Goal: Obtain resource: Obtain resource

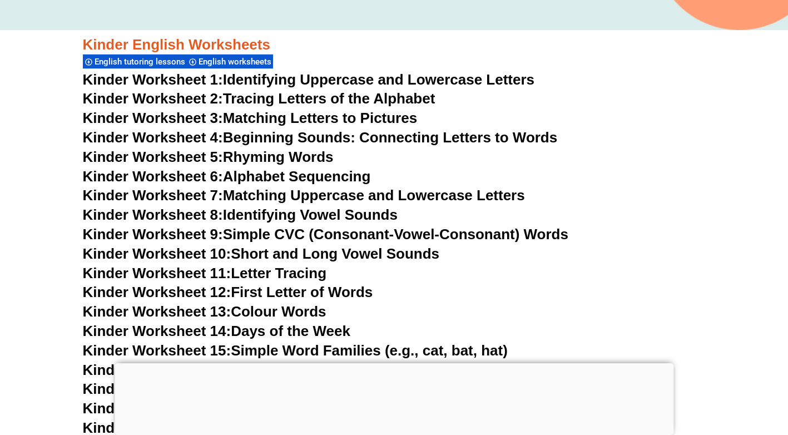
click at [390, 363] on div at bounding box center [393, 363] width 559 height 0
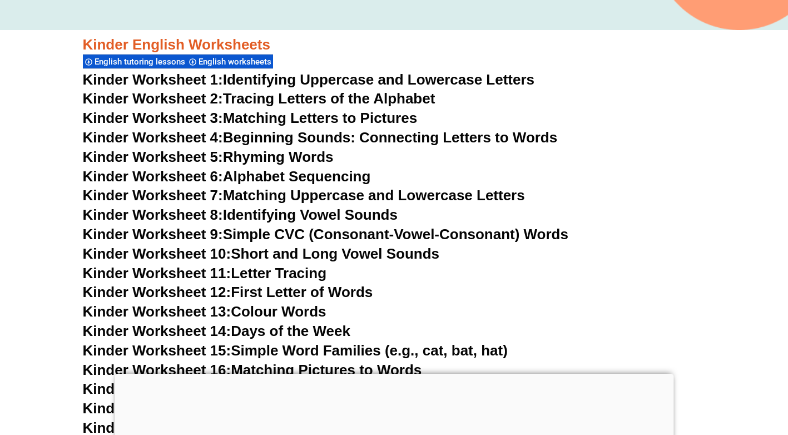
click at [305, 158] on link "Kinder Worksheet 5: Rhyming Words" at bounding box center [208, 156] width 251 height 17
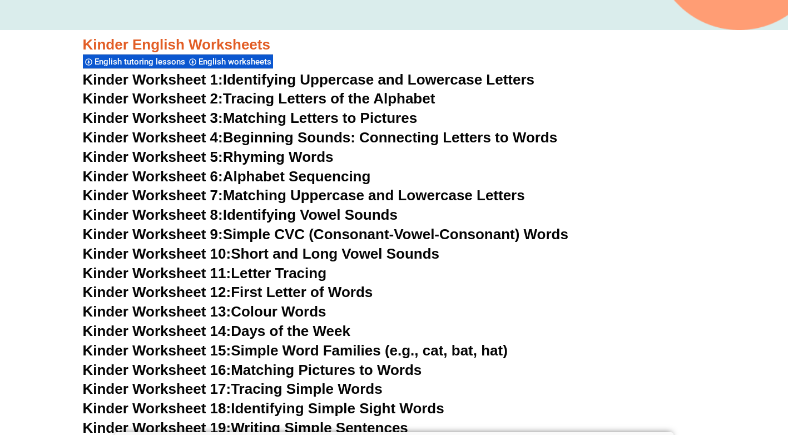
click at [282, 309] on link "Kinder Worksheet 13: Colour Words" at bounding box center [204, 311] width 243 height 17
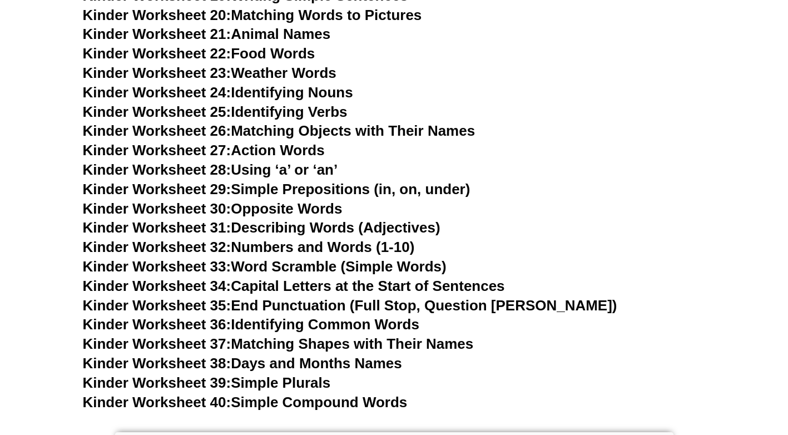
scroll to position [849, 0]
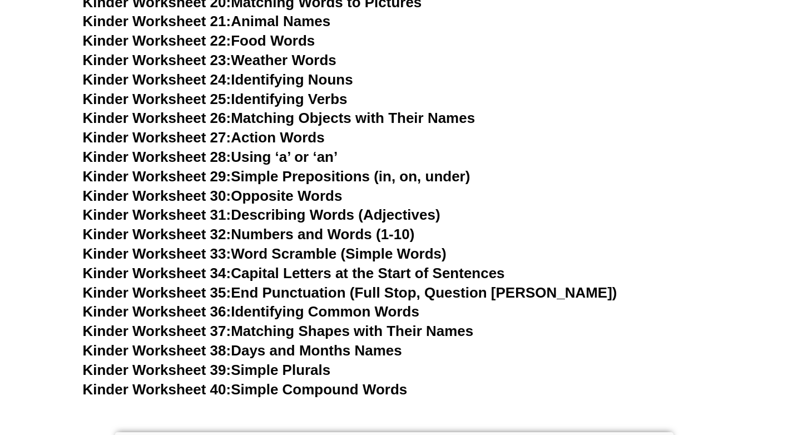
click at [261, 161] on link "Kinder Worksheet 28: Using ‘a’ or ‘an’" at bounding box center [210, 156] width 255 height 17
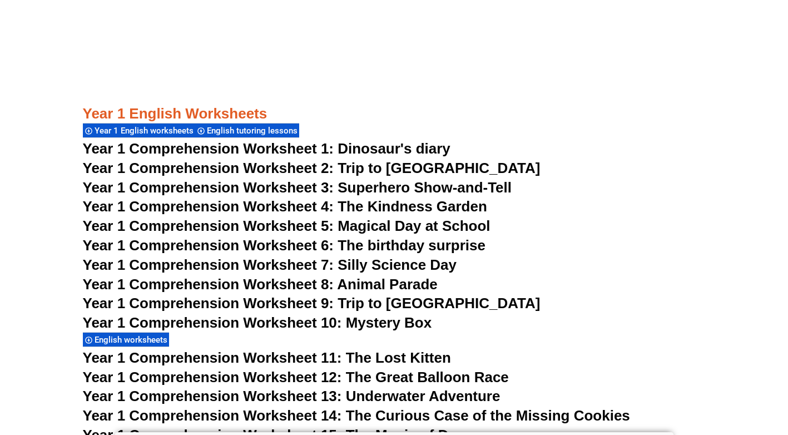
scroll to position [1294, 0]
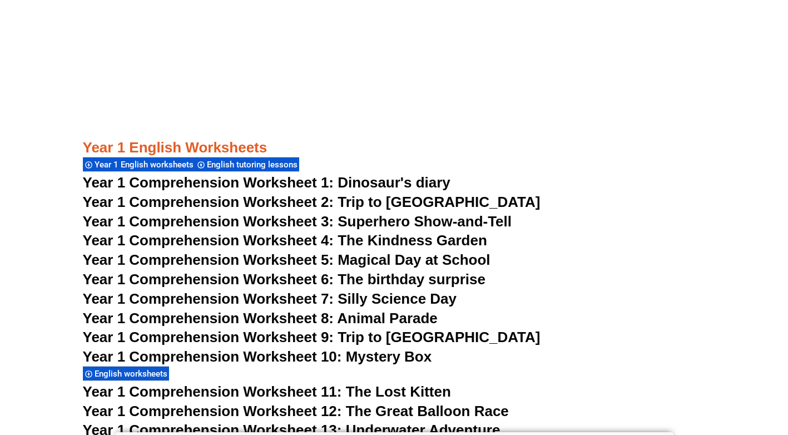
click at [357, 277] on span "Year 1 Comprehension Worksheet 6: The birthday surprise" at bounding box center [284, 279] width 402 height 17
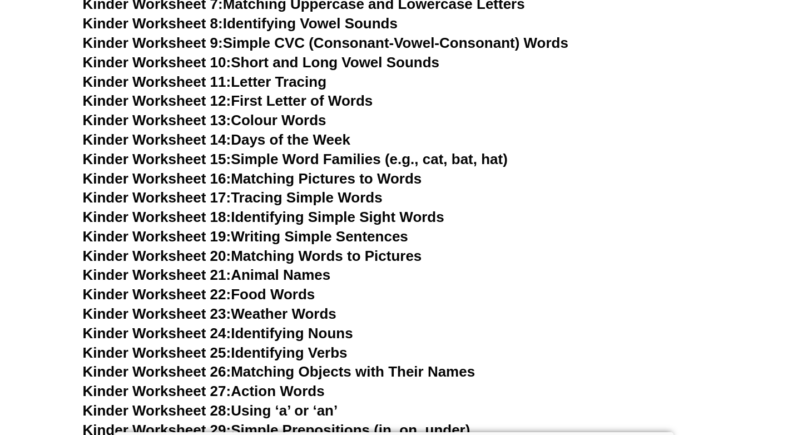
scroll to position [571, 0]
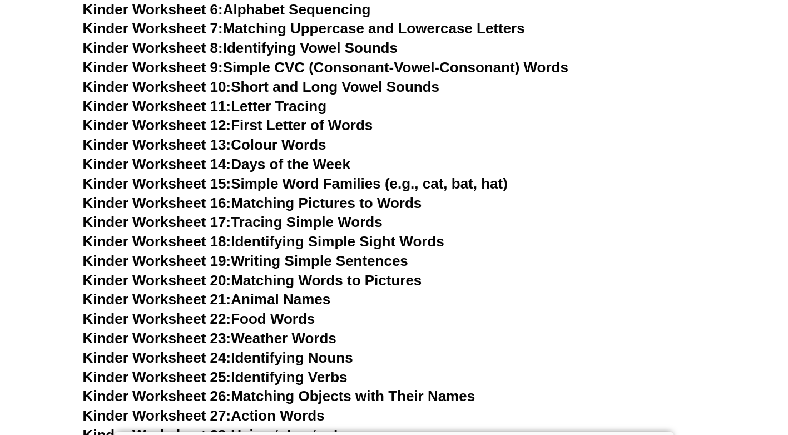
click at [263, 167] on link "Kinder Worksheet 14: Days of the Week" at bounding box center [216, 164] width 267 height 17
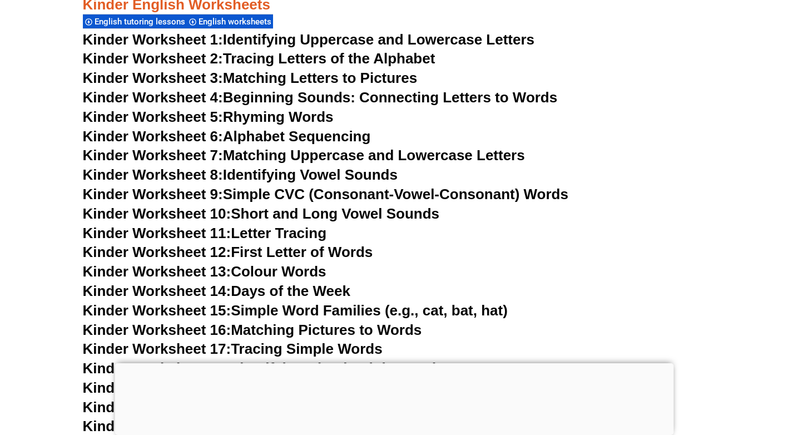
scroll to position [611, 0]
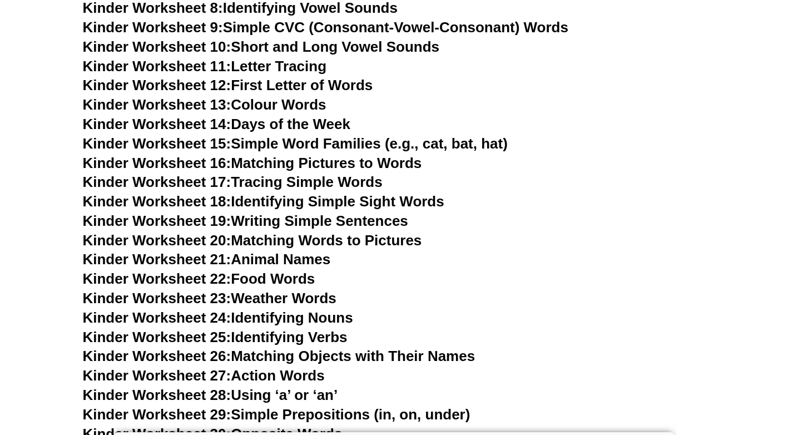
click at [275, 277] on link "Kinder Worksheet 22: Food Words" at bounding box center [199, 278] width 232 height 17
click at [301, 261] on link "Kinder Worksheet 21: Animal Names" at bounding box center [207, 259] width 248 height 17
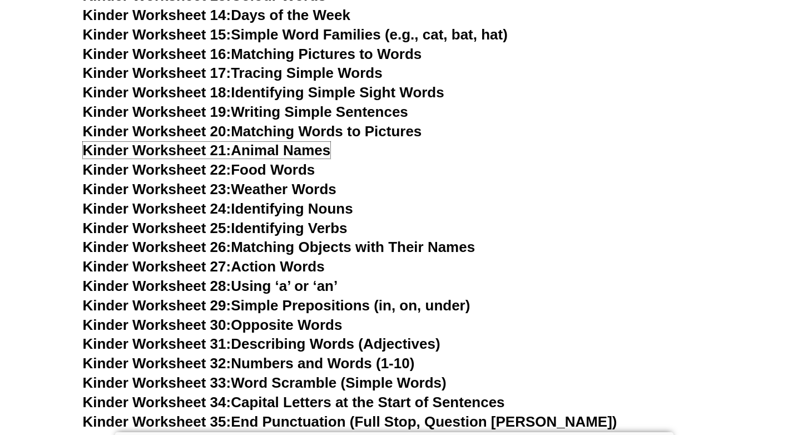
scroll to position [723, 0]
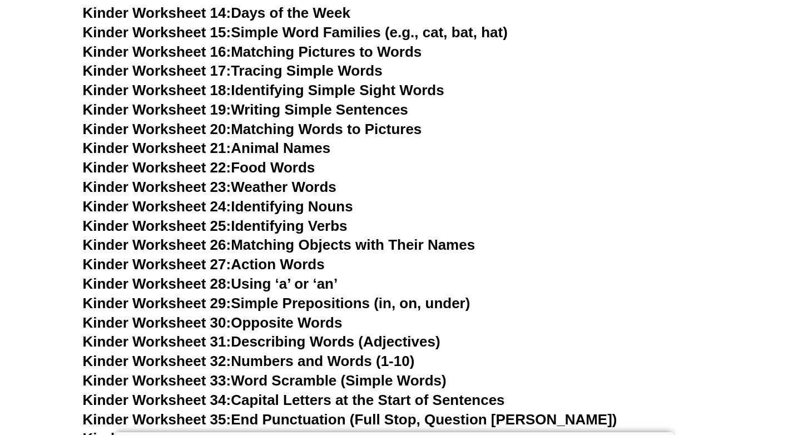
click at [276, 188] on link "Kinder Worksheet 23: Weather Words" at bounding box center [209, 186] width 253 height 17
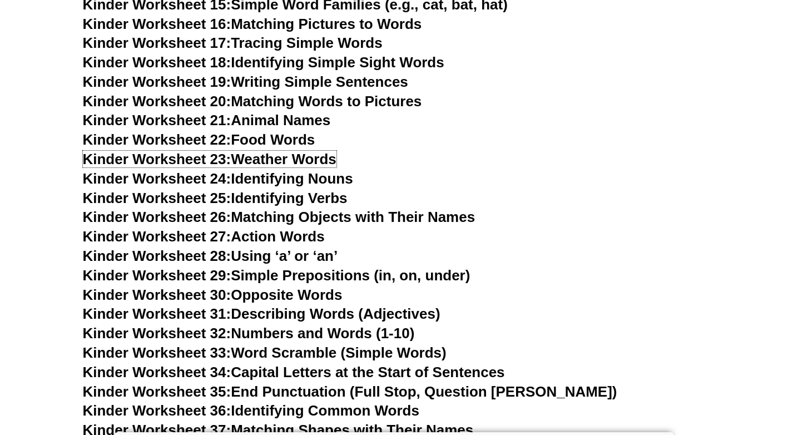
scroll to position [778, 0]
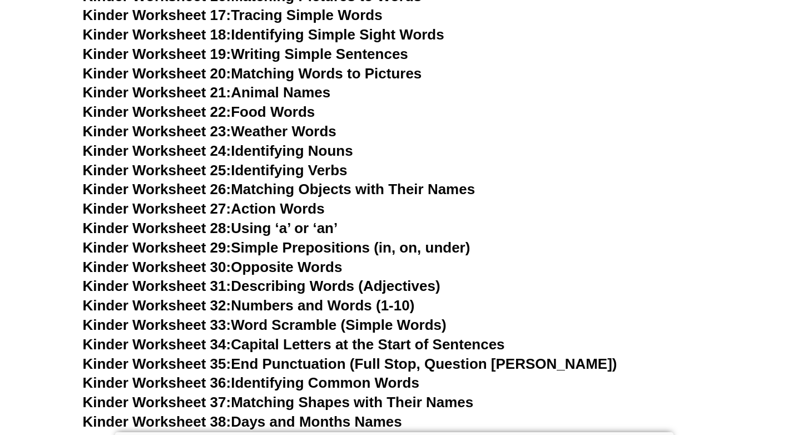
click at [216, 231] on span "Kinder Worksheet 28:" at bounding box center [157, 228] width 148 height 17
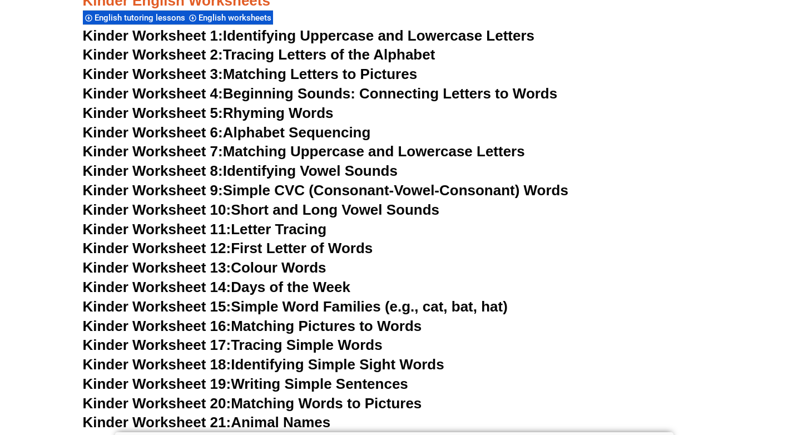
scroll to position [445, 0]
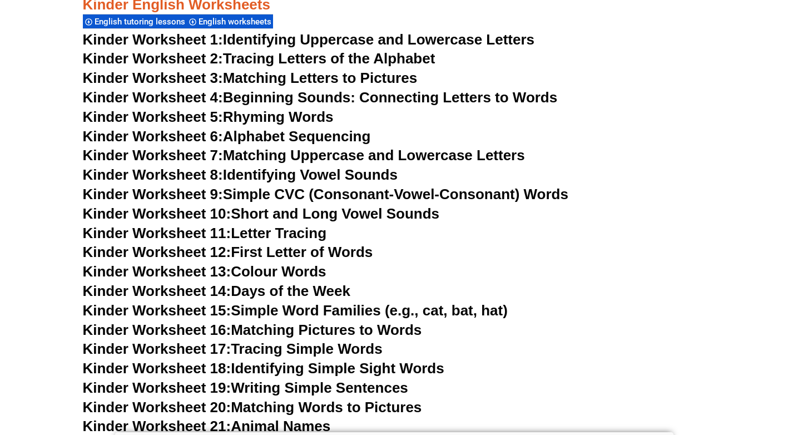
click at [250, 137] on link "Kinder Worksheet 6: Alphabet Sequencing" at bounding box center [227, 136] width 288 height 17
click at [311, 214] on link "Kinder Worksheet 10: Short and Long Vowel Sounds" at bounding box center [261, 213] width 357 height 17
click at [283, 99] on link "Kinder Worksheet 4: Beginning Sounds: Connecting Letters to Words" at bounding box center [320, 97] width 475 height 17
click at [251, 271] on link "Kinder Worksheet 13: Colour Words" at bounding box center [204, 271] width 243 height 17
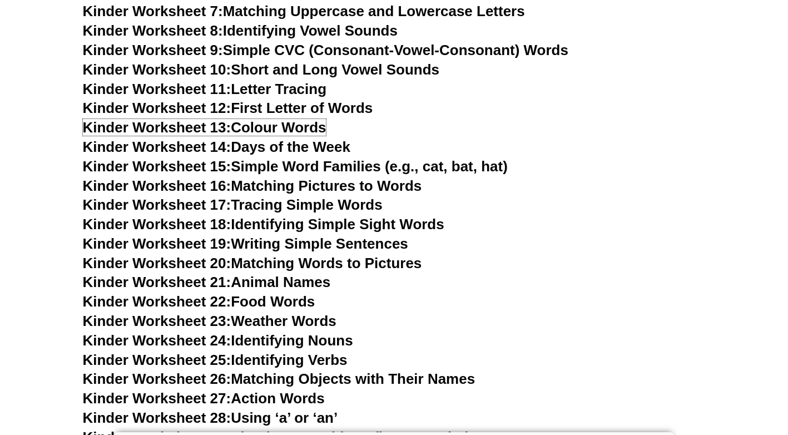
scroll to position [611, 0]
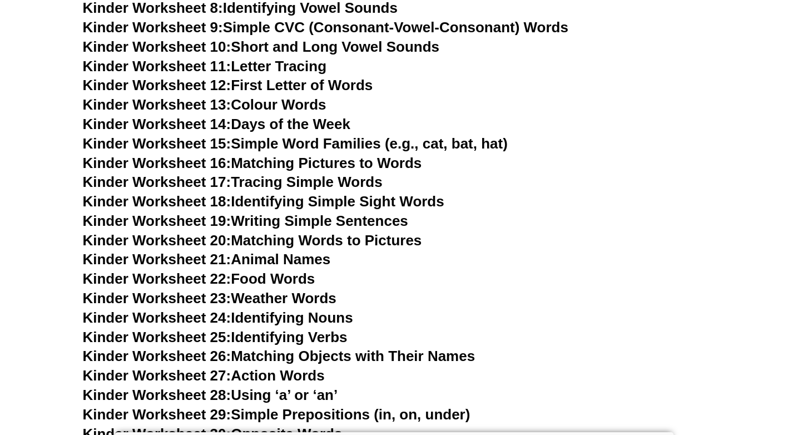
click at [210, 293] on span "Kinder Worksheet 23:" at bounding box center [157, 298] width 148 height 17
click at [257, 257] on link "Kinder Worksheet 21: Animal Names" at bounding box center [207, 259] width 248 height 17
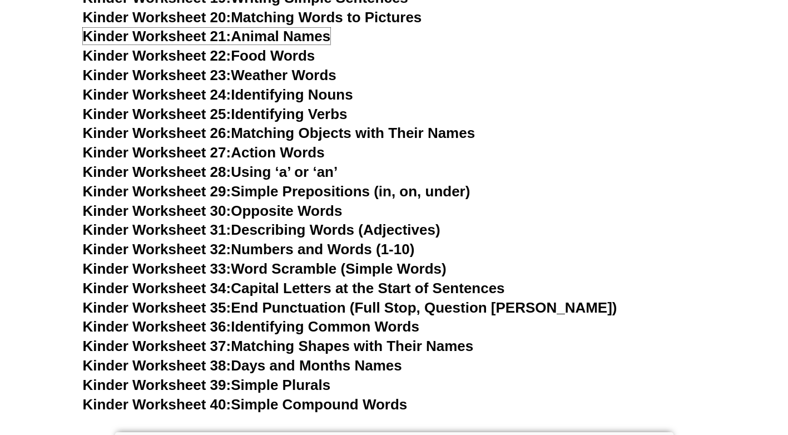
scroll to position [834, 0]
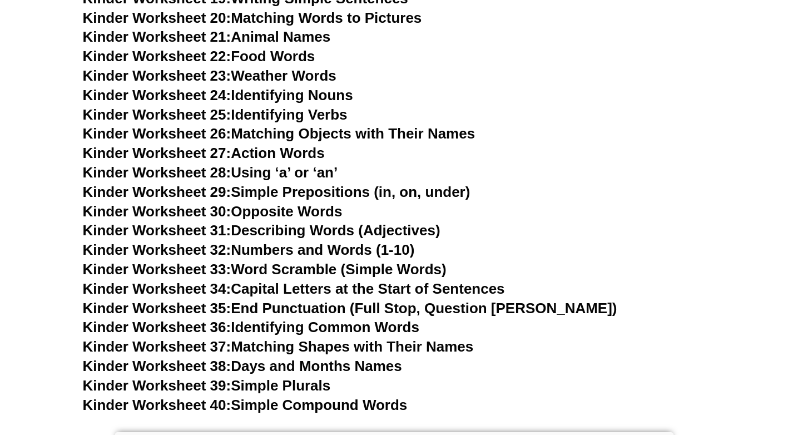
click at [188, 171] on span "Kinder Worksheet 28:" at bounding box center [157, 172] width 148 height 17
